Goal: Find specific page/section: Find specific page/section

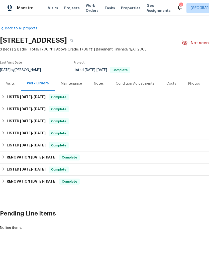
click at [125, 10] on span "Properties" at bounding box center [131, 8] width 20 height 5
